Goal: Navigation & Orientation: Find specific page/section

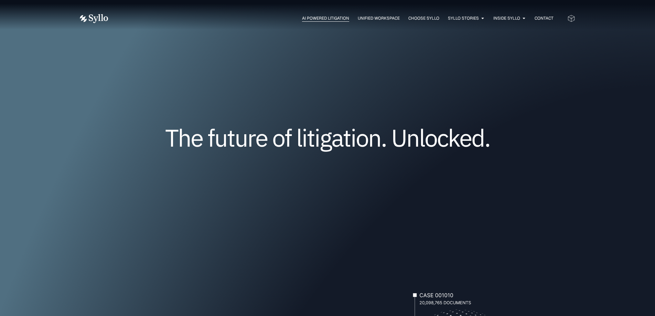
click at [341, 19] on span "AI Powered Litigation" at bounding box center [325, 18] width 47 height 6
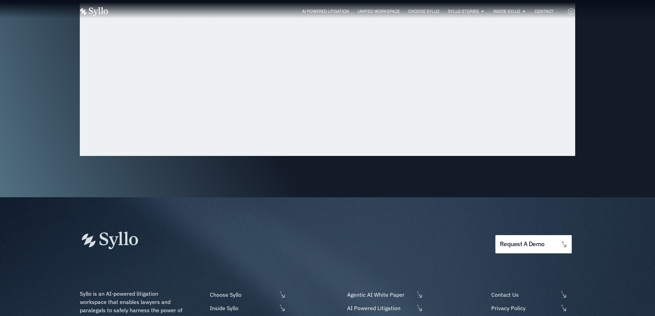
scroll to position [2204, 0]
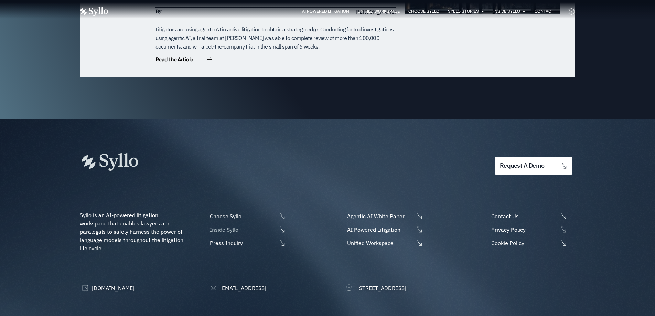
click at [278, 226] on span at bounding box center [281, 229] width 9 height 7
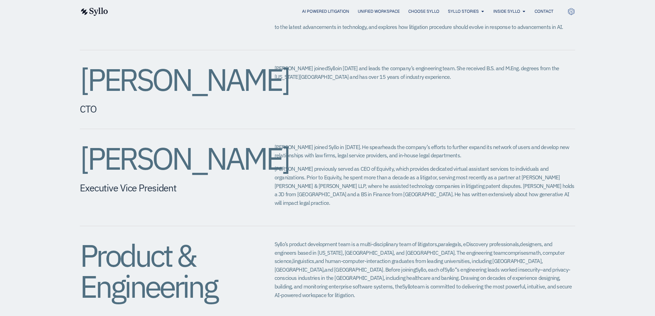
scroll to position [853, 0]
